Goal: Information Seeking & Learning: Learn about a topic

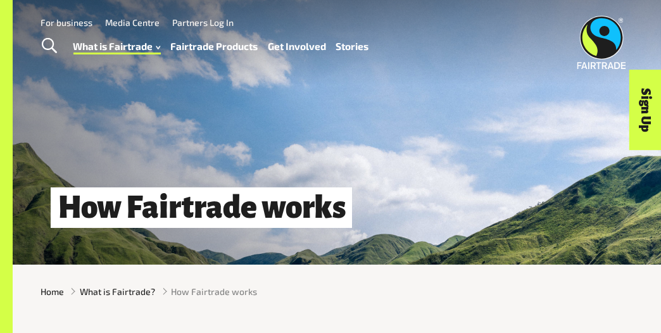
click at [349, 47] on link "Stories" at bounding box center [352, 46] width 33 height 18
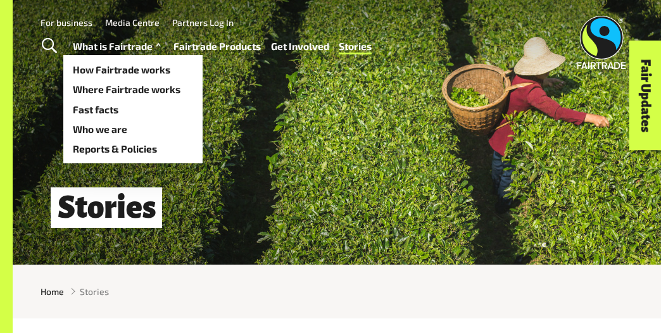
click at [99, 46] on link "What is Fairtrade" at bounding box center [118, 46] width 91 height 18
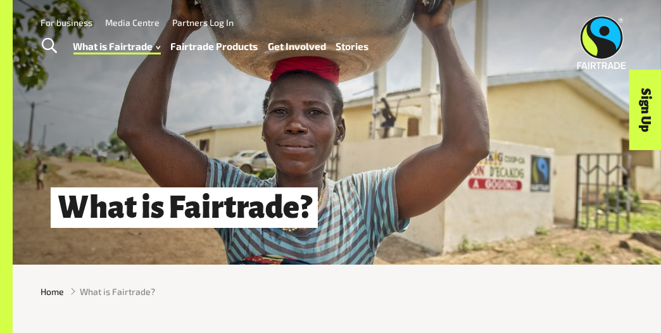
click at [127, 21] on link "Media Centre" at bounding box center [132, 22] width 54 height 11
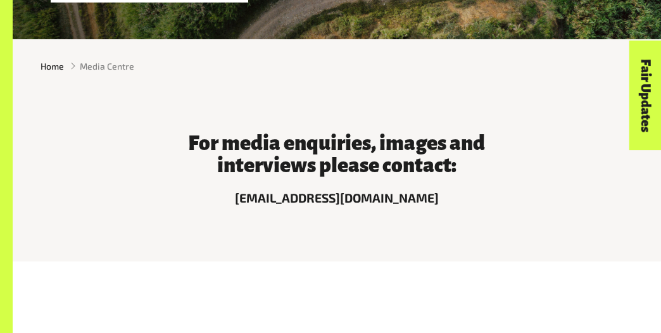
scroll to position [229, 0]
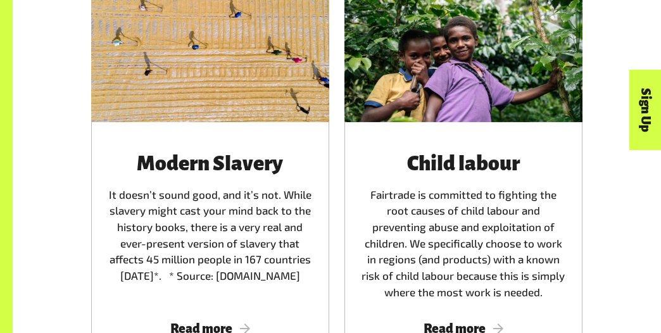
scroll to position [1672, 0]
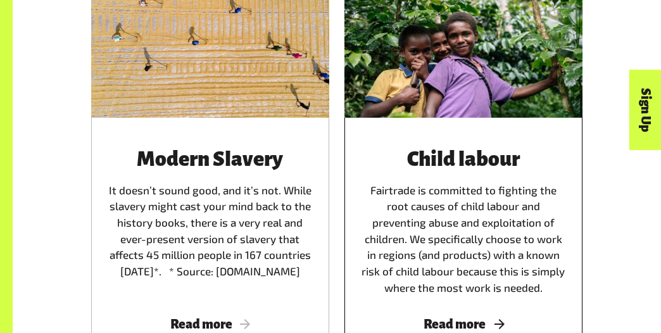
click at [467, 141] on div "Child labour Fairtrade is committed to fighting the root causes of child labour…" at bounding box center [463, 240] width 238 height 244
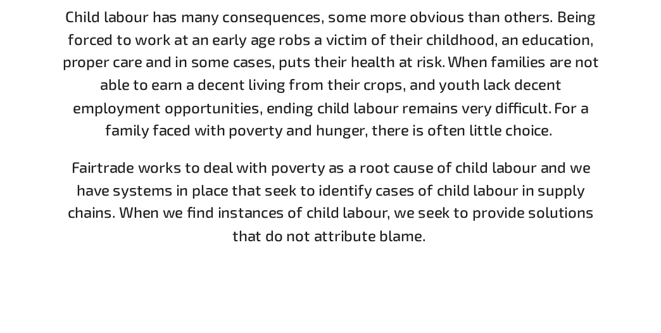
scroll to position [534, 0]
